Goal: Navigation & Orientation: Find specific page/section

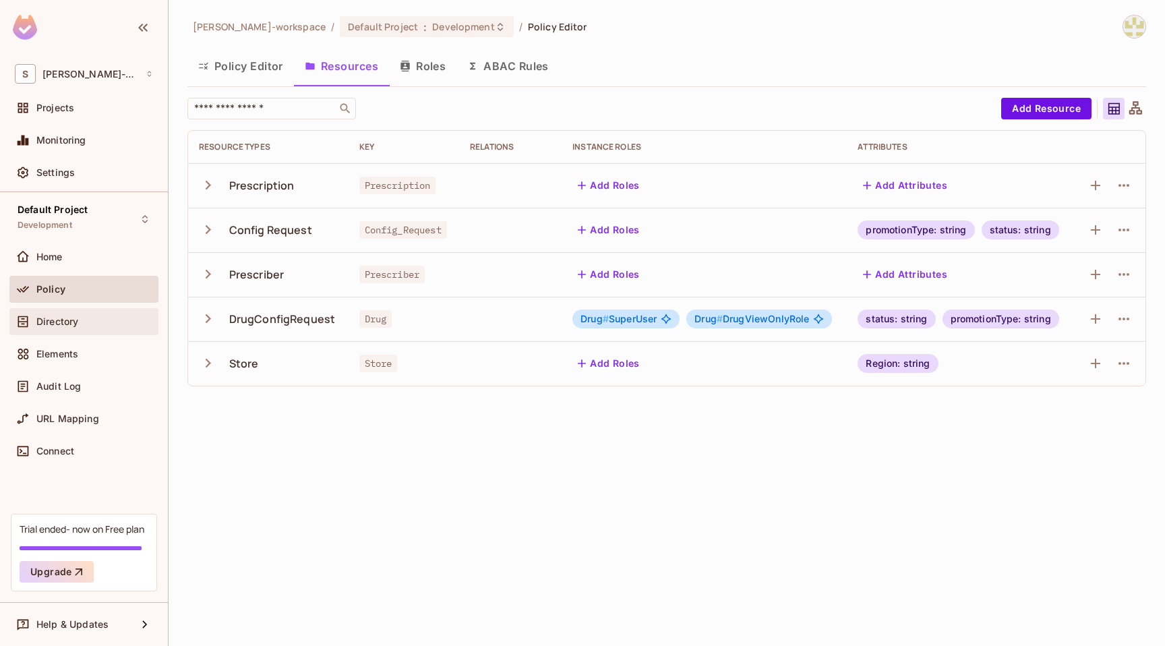
click at [45, 322] on span "Directory" at bounding box center [57, 321] width 42 height 11
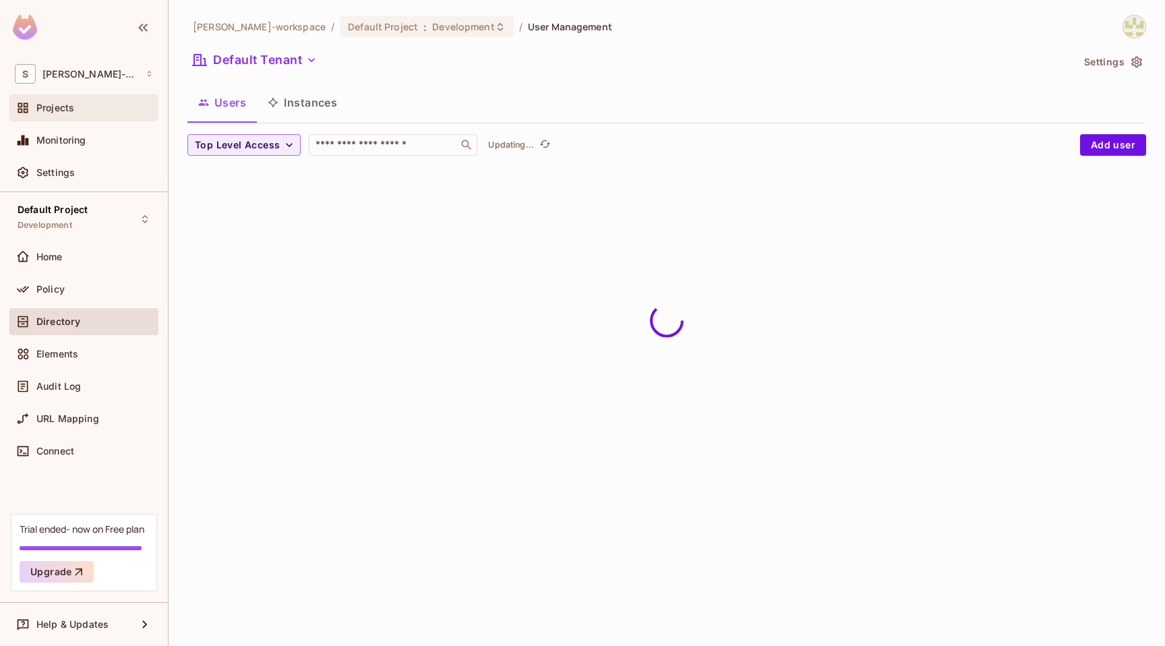
click at [68, 102] on div "Projects" at bounding box center [84, 108] width 138 height 16
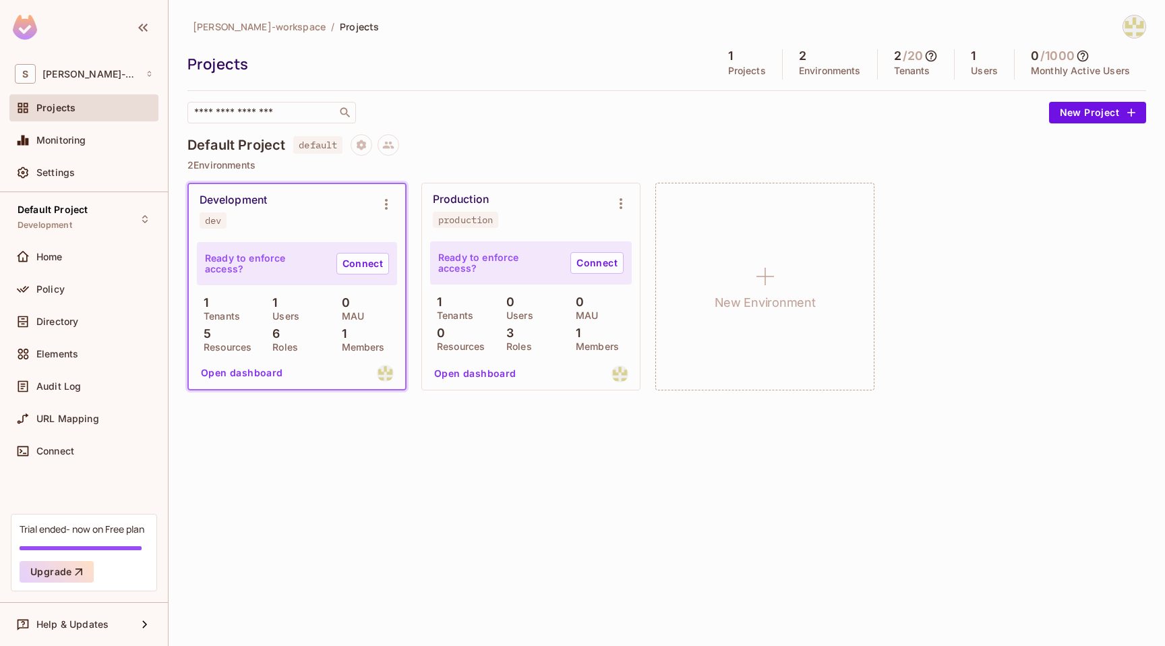
click at [251, 372] on button "Open dashboard" at bounding box center [242, 373] width 93 height 22
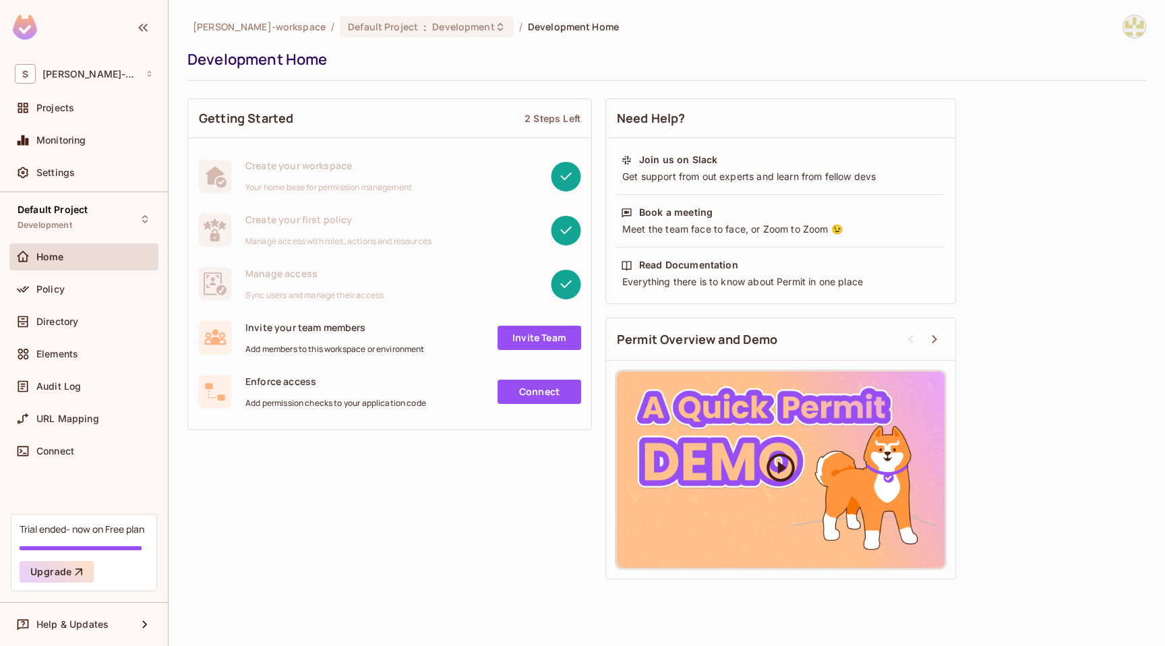
click at [762, 446] on div at bounding box center [781, 470] width 328 height 196
